Goal: Task Accomplishment & Management: Manage account settings

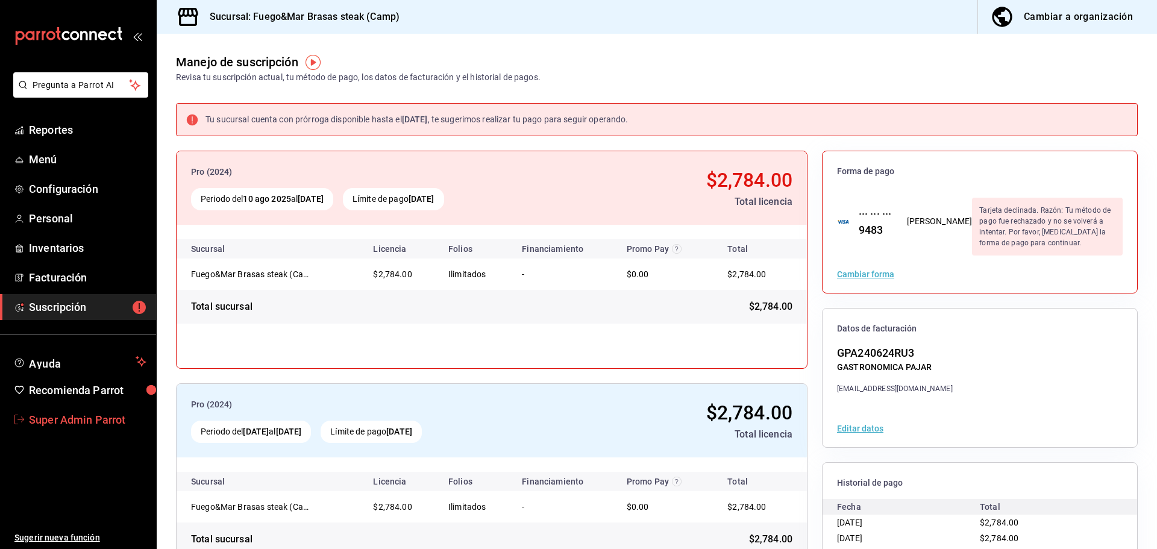
click at [81, 413] on span "Super Admin Parrot" at bounding box center [87, 419] width 117 height 16
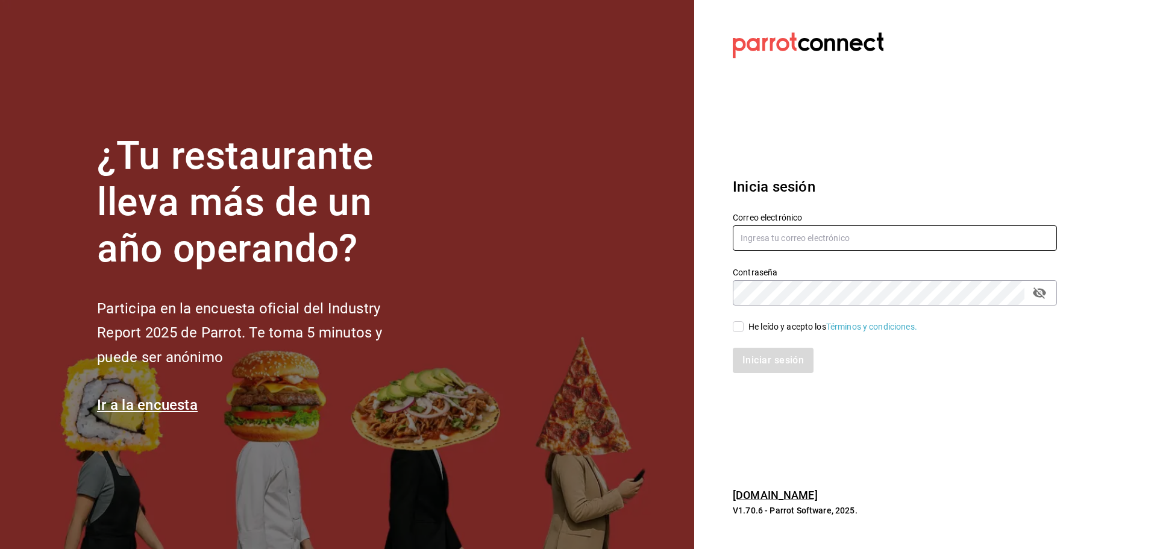
click at [779, 233] on input "text" at bounding box center [894, 237] width 324 height 25
paste input "restaurantelosdoctores"
type input "restaurantelosdoctores"
click at [743, 328] on input "He leído y acepto los Términos y condiciones." at bounding box center [737, 326] width 11 height 11
checkbox input "true"
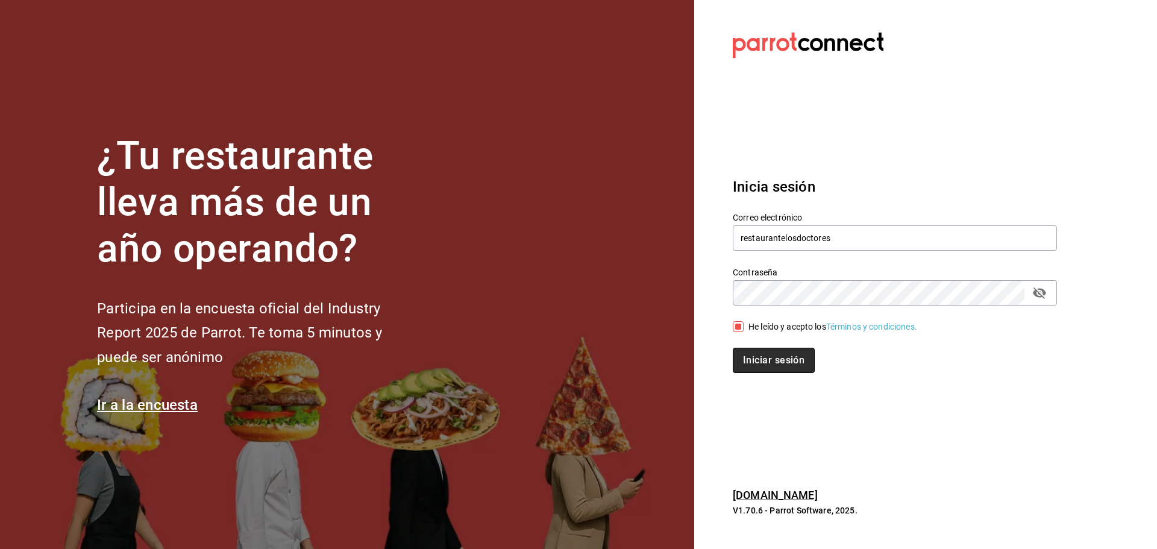
click at [752, 353] on button "Iniciar sesión" at bounding box center [773, 360] width 82 height 25
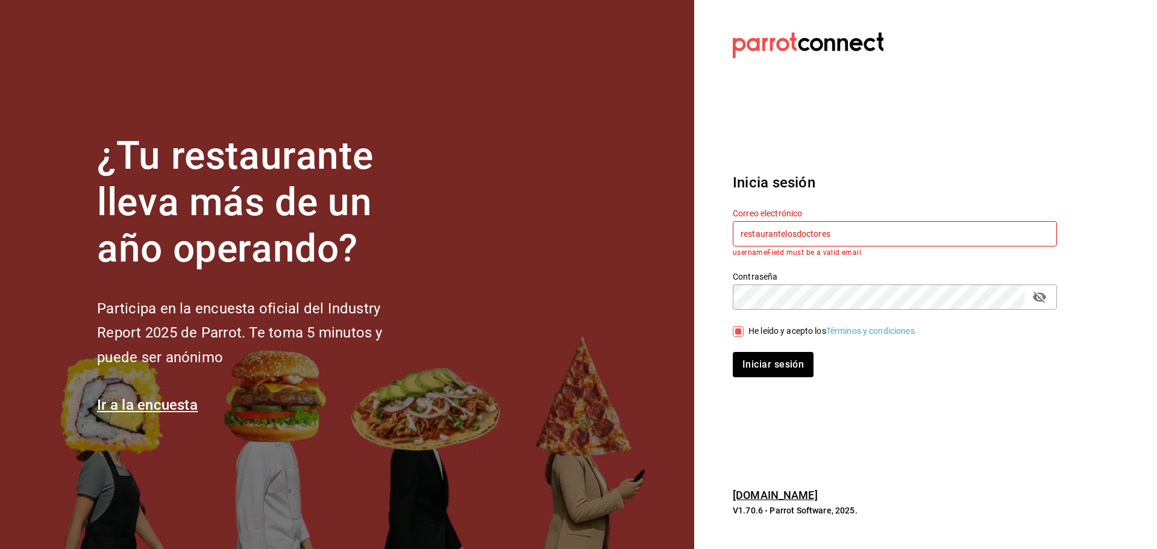
drag, startPoint x: 832, startPoint y: 234, endPoint x: 722, endPoint y: 242, distance: 110.5
click at [722, 242] on div "Correo electrónico restaurantelosdoctores usernameField must be a valid email" at bounding box center [887, 224] width 339 height 63
paste input "@[DOMAIN_NAME]"
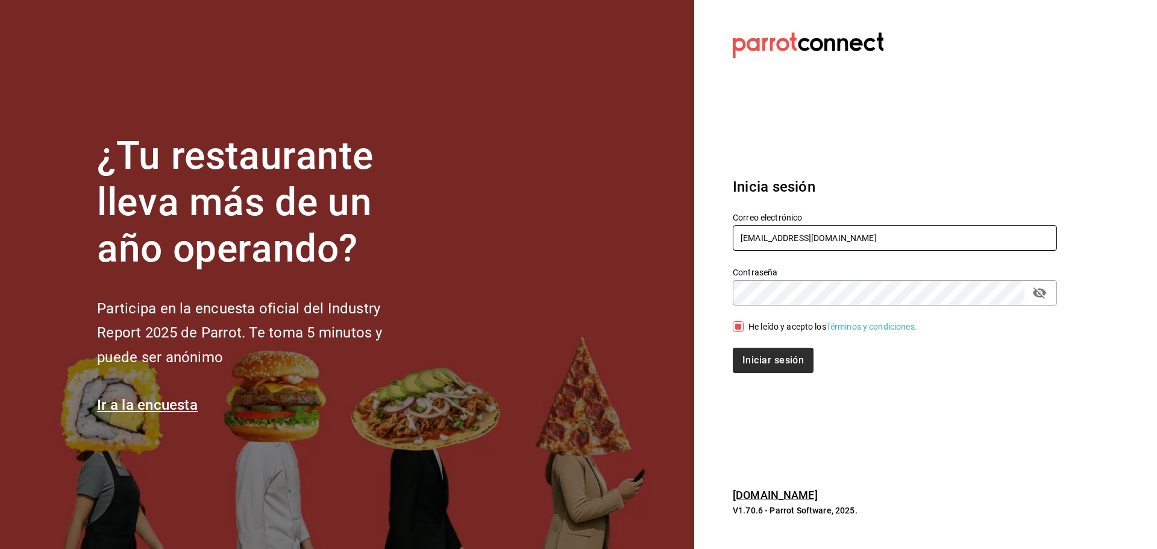
type input "[EMAIL_ADDRESS][DOMAIN_NAME]"
click at [762, 372] on button "Iniciar sesión" at bounding box center [773, 360] width 82 height 25
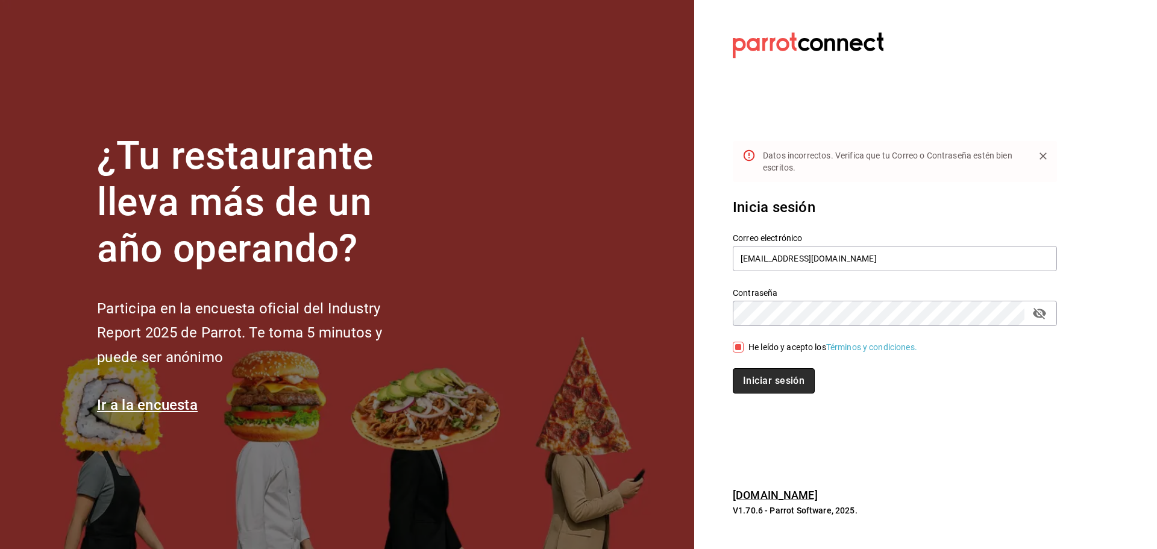
click at [764, 378] on button "Iniciar sesión" at bounding box center [773, 380] width 82 height 25
click at [679, 322] on div "¿Tu restaurante lleva más de un año operando? Participa en la encuesta oficial …" at bounding box center [578, 274] width 1157 height 549
click at [1038, 315] on icon "passwordField" at bounding box center [1039, 313] width 14 height 14
click at [784, 371] on button "Iniciar sesión" at bounding box center [773, 380] width 82 height 25
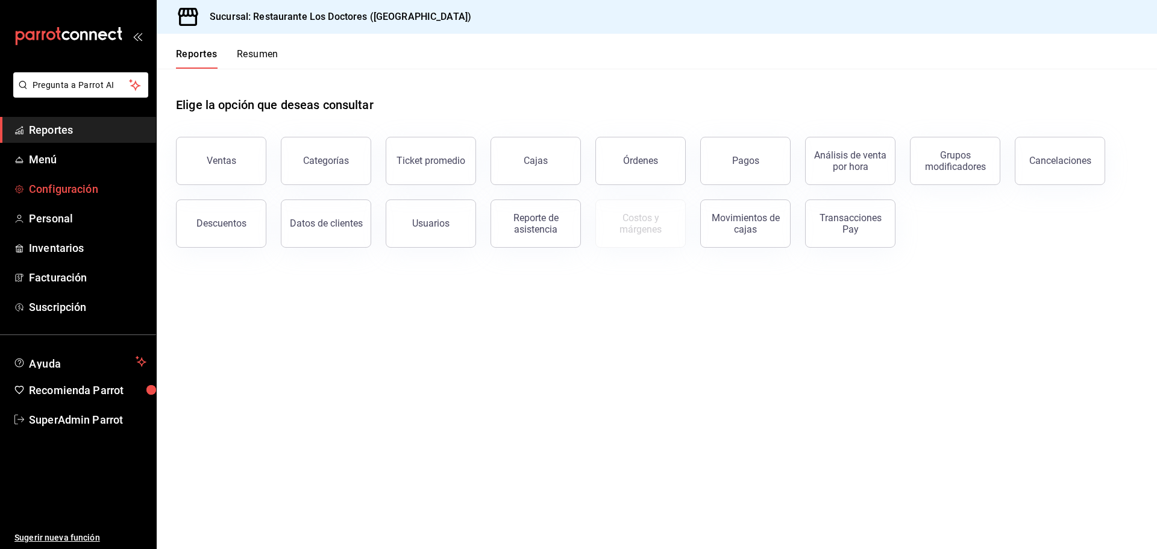
click at [84, 180] on link "Configuración" at bounding box center [78, 189] width 156 height 26
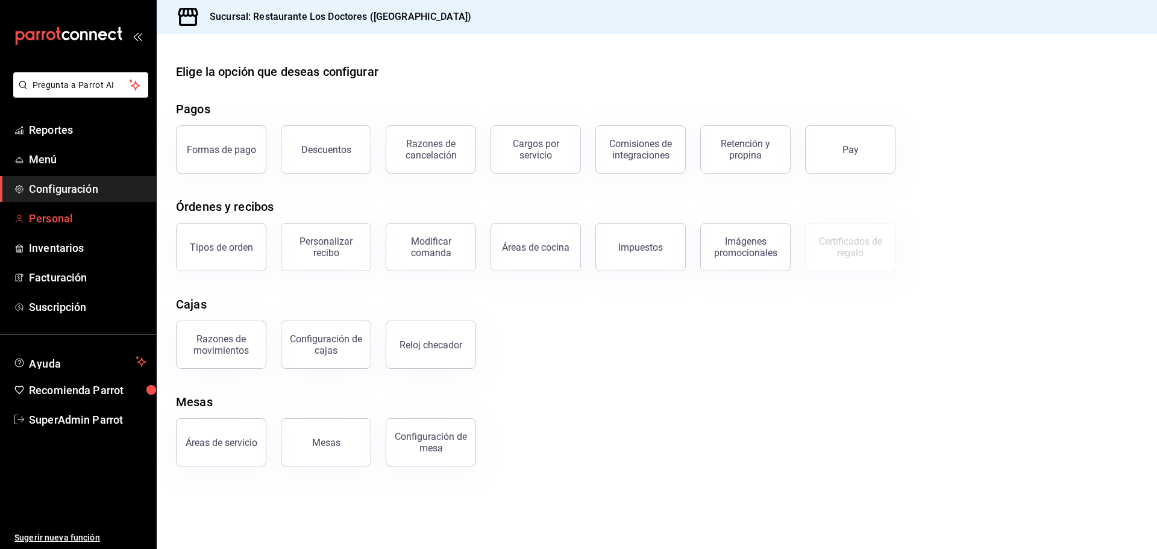
click at [55, 214] on span "Personal" at bounding box center [87, 218] width 117 height 16
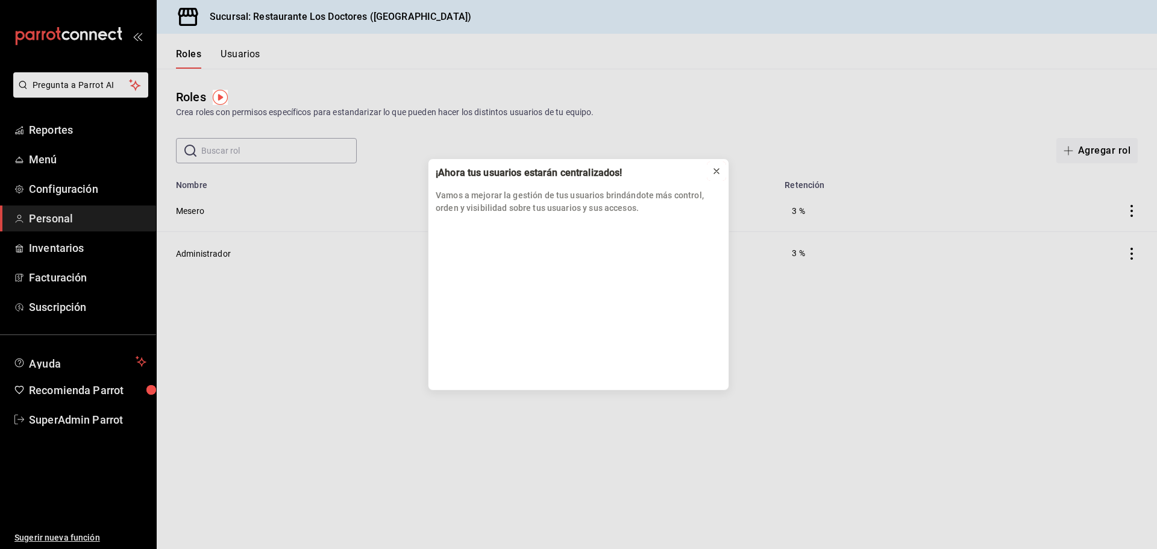
click at [716, 168] on icon at bounding box center [716, 171] width 10 height 10
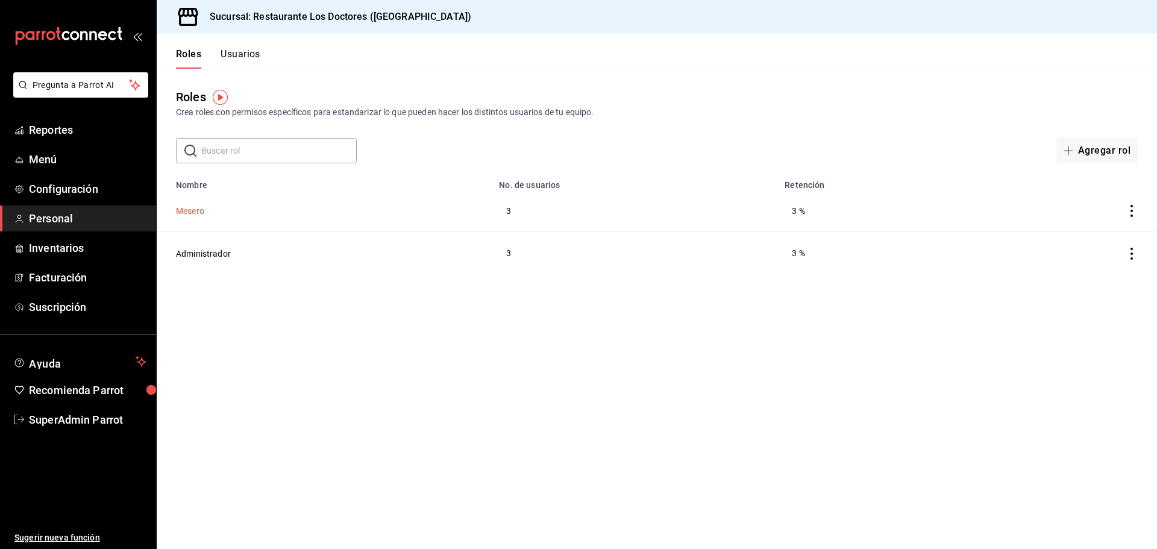
click at [188, 207] on button "Mesero" at bounding box center [190, 211] width 28 height 12
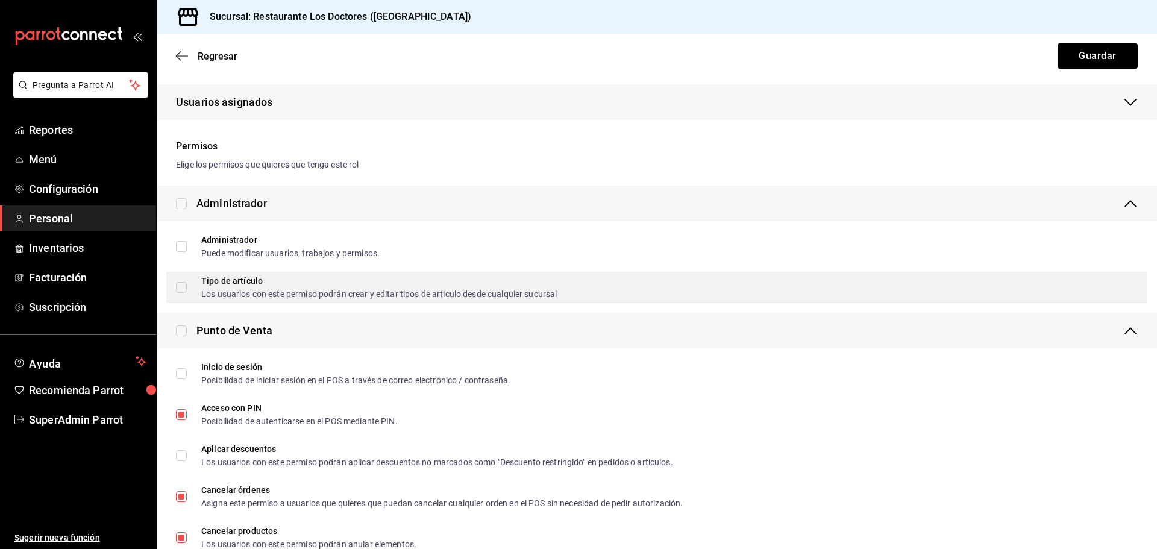
scroll to position [241, 0]
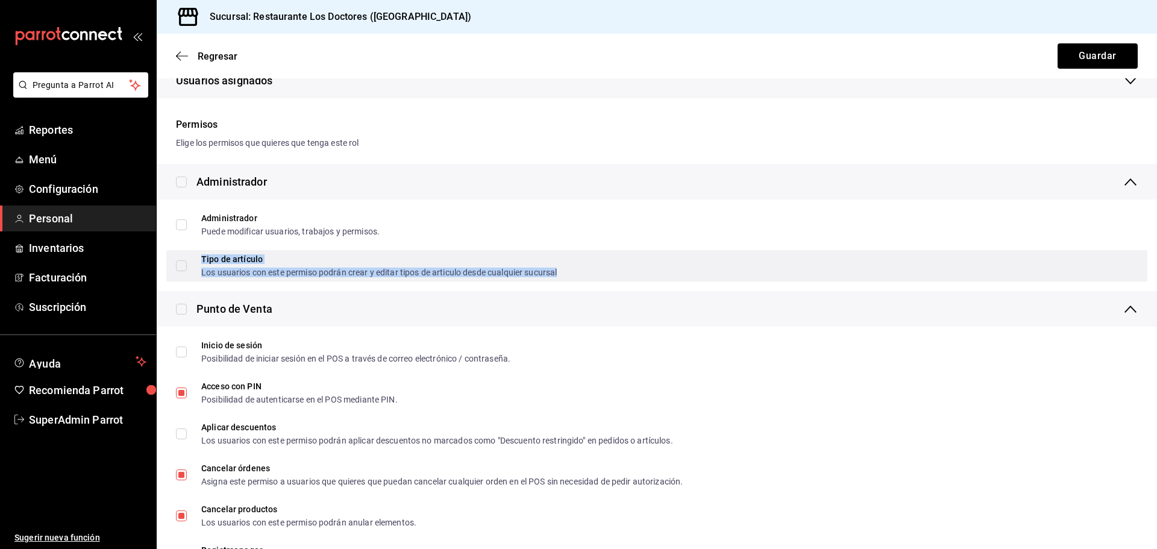
click at [283, 268] on div "Los usuarios con este permiso podrán crear y editar tipos de articulo desde cua…" at bounding box center [378, 272] width 355 height 8
checkbox input "true"
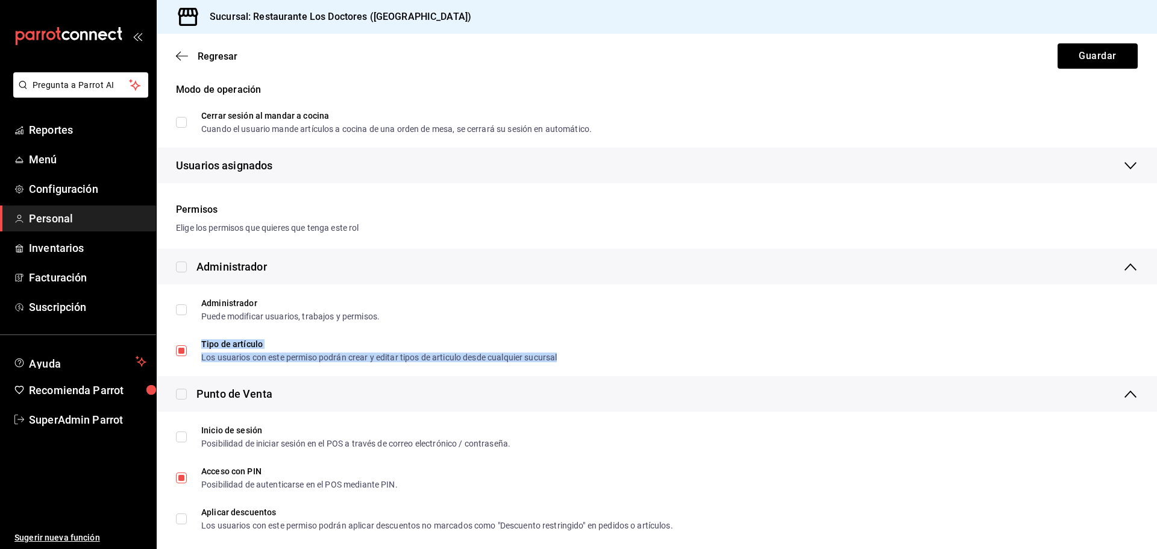
scroll to position [144, 0]
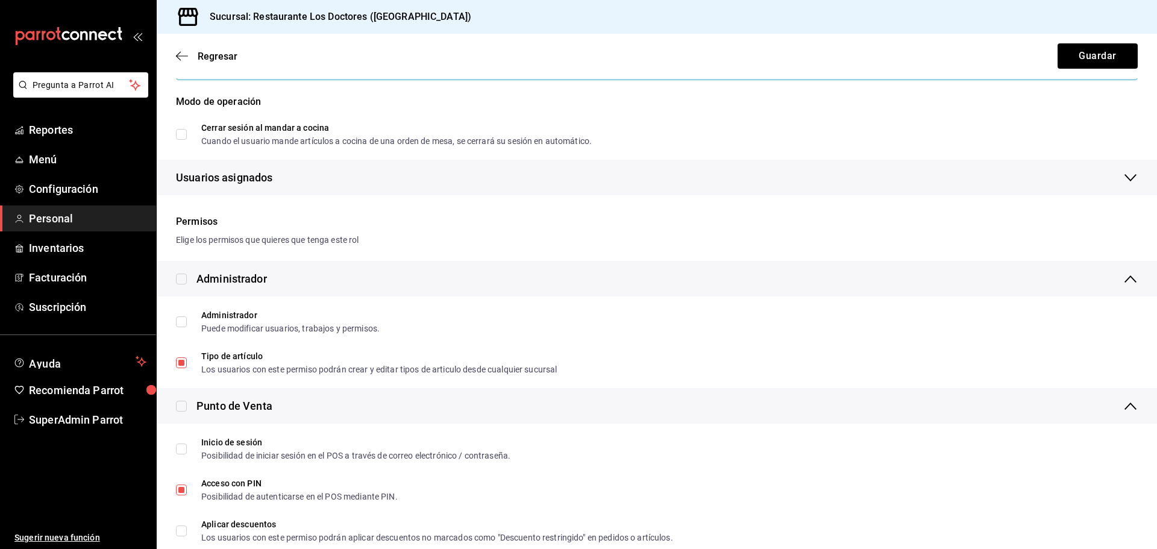
click at [490, 264] on div "Administrador" at bounding box center [657, 279] width 1000 height 36
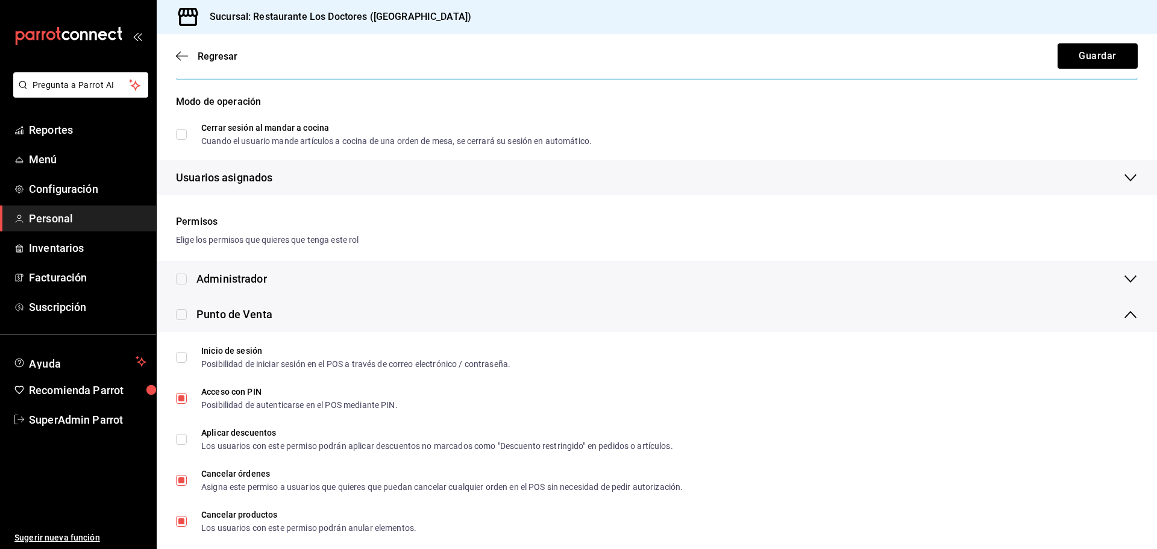
click at [234, 283] on div "Administrador" at bounding box center [231, 278] width 70 height 16
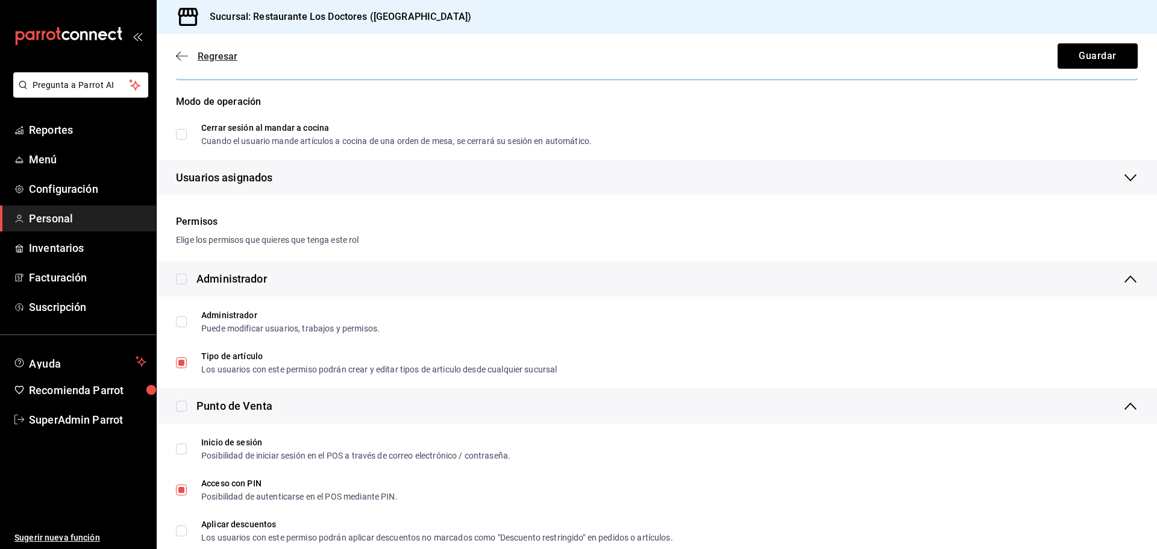
click at [183, 55] on icon "button" at bounding box center [182, 56] width 12 height 11
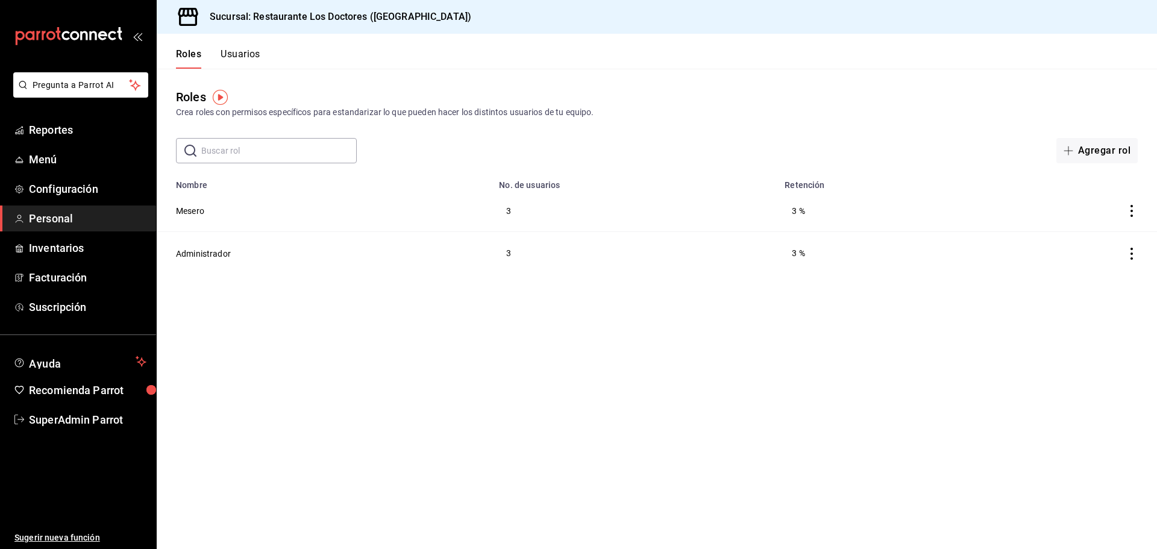
click at [239, 49] on button "Usuarios" at bounding box center [240, 58] width 40 height 20
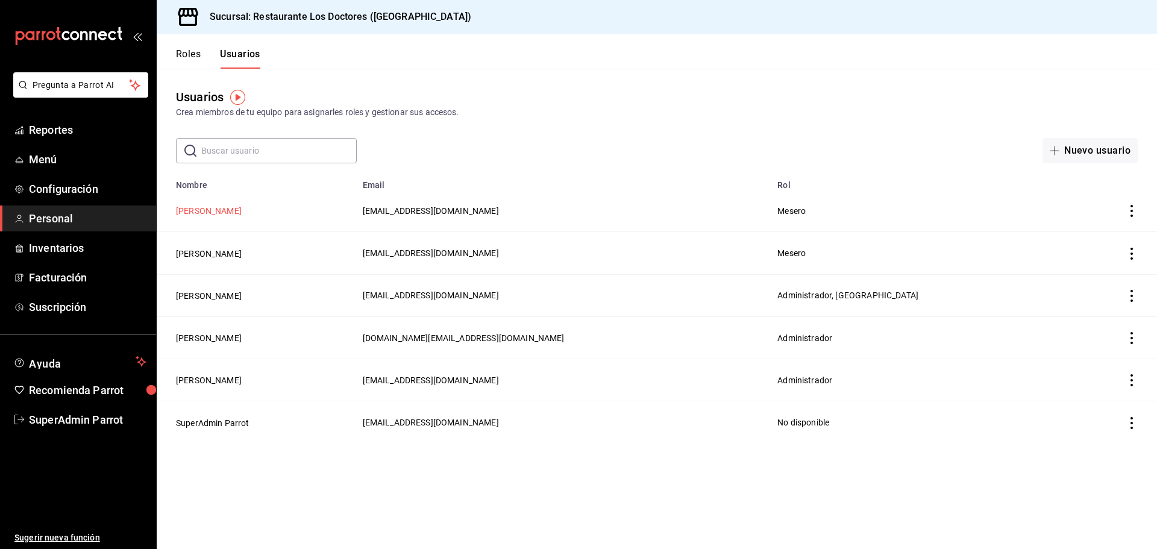
click at [205, 206] on button "Diana Álvarez" at bounding box center [209, 211] width 66 height 12
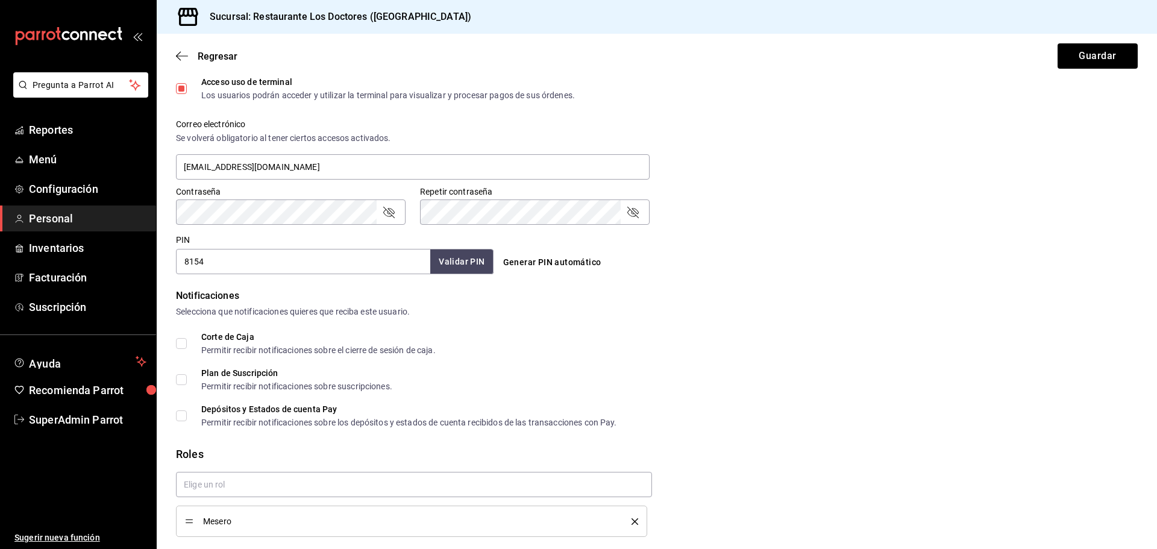
scroll to position [454, 0]
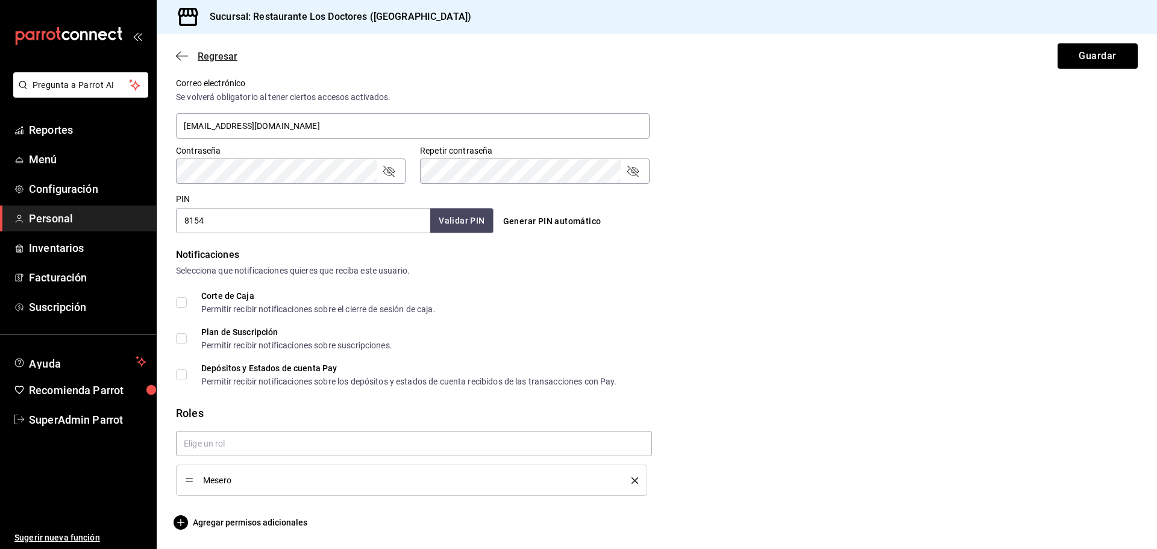
click at [180, 52] on icon "button" at bounding box center [178, 56] width 5 height 9
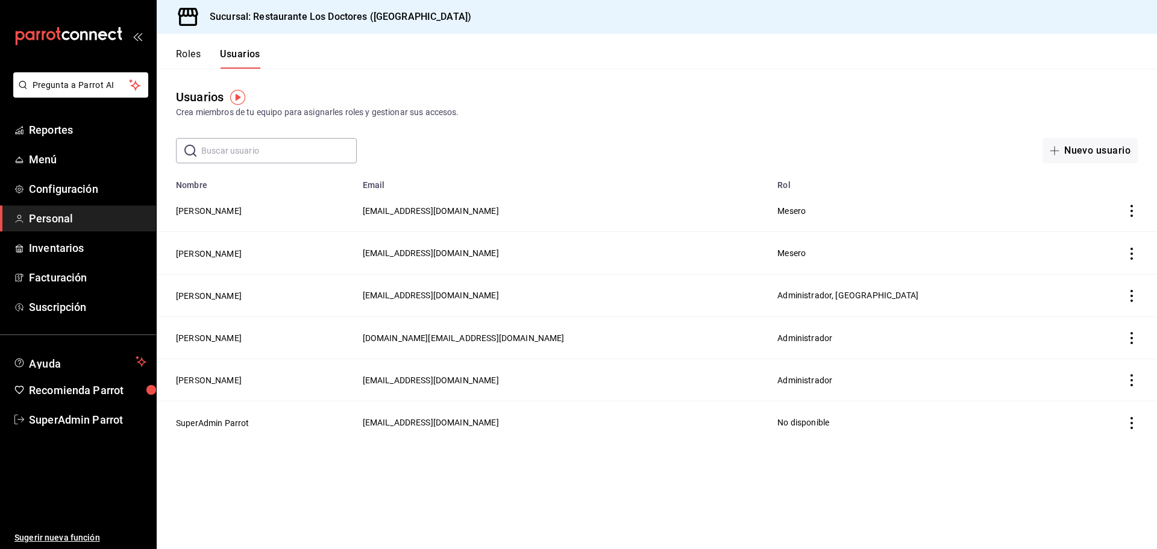
click at [196, 52] on button "Roles" at bounding box center [188, 58] width 25 height 20
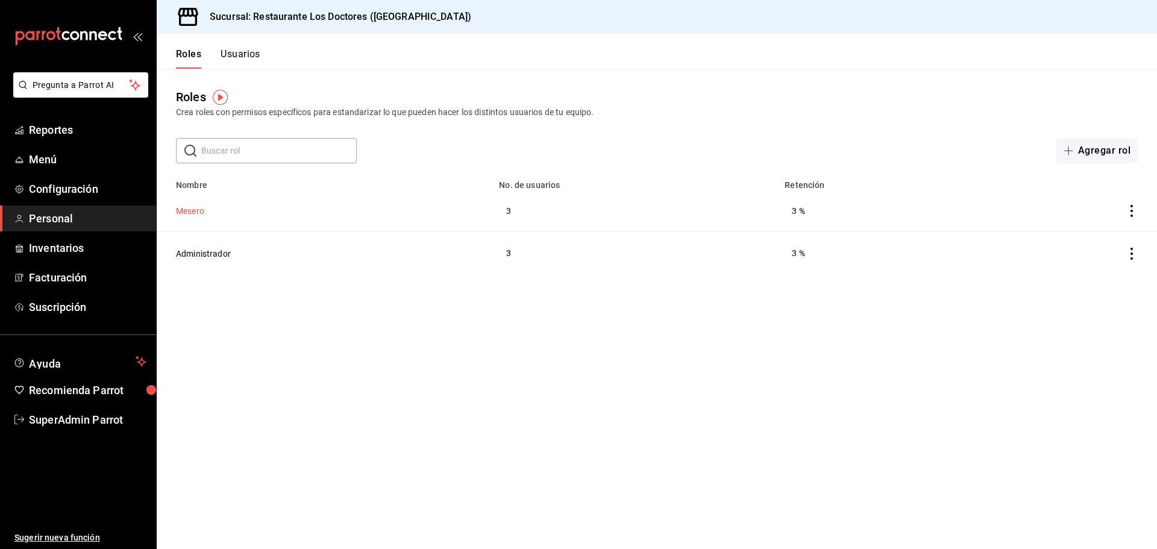
click at [195, 205] on button "Mesero" at bounding box center [190, 211] width 28 height 12
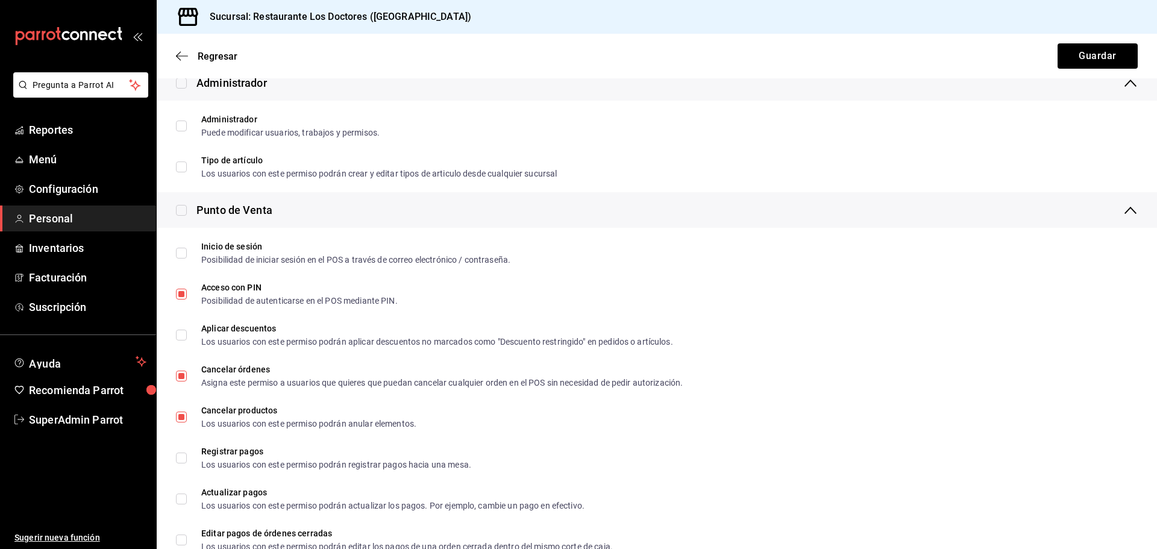
scroll to position [361, 0]
